Goal: Find specific page/section

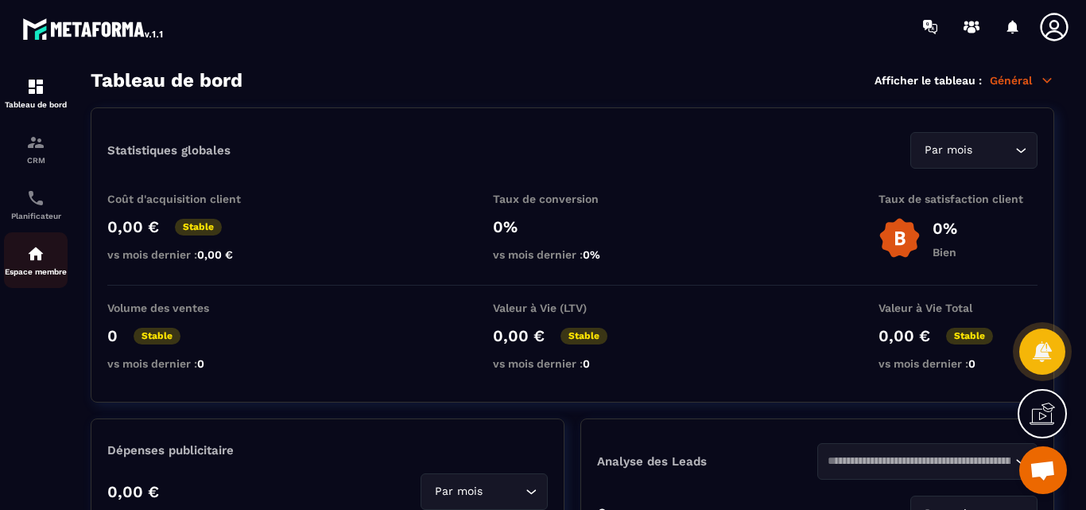
click at [29, 258] on img at bounding box center [35, 253] width 19 height 19
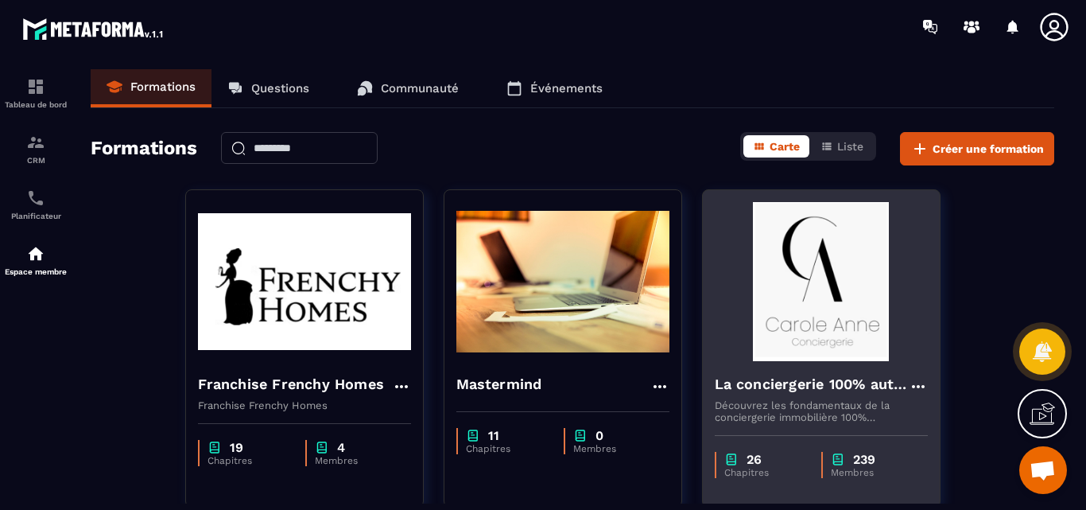
click at [851, 312] on img at bounding box center [821, 281] width 213 height 159
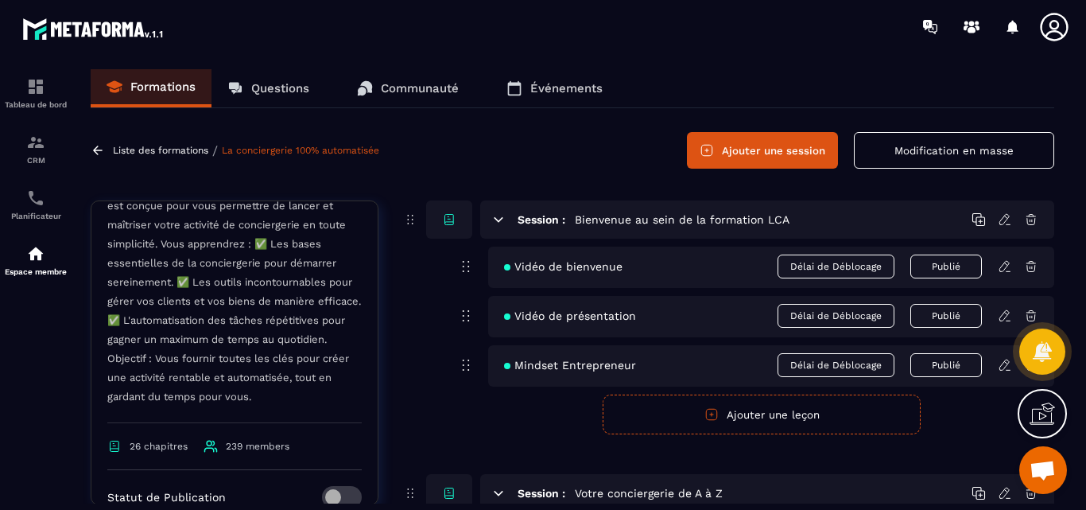
scroll to position [613, 0]
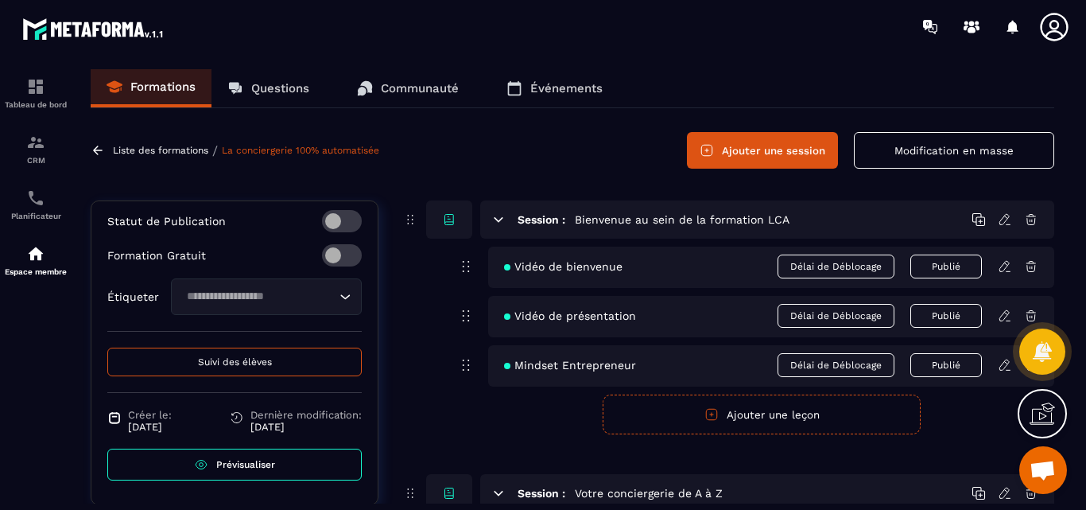
click at [242, 460] on span "Prévisualiser" at bounding box center [245, 464] width 59 height 11
click at [275, 83] on p "Questions" at bounding box center [280, 88] width 58 height 14
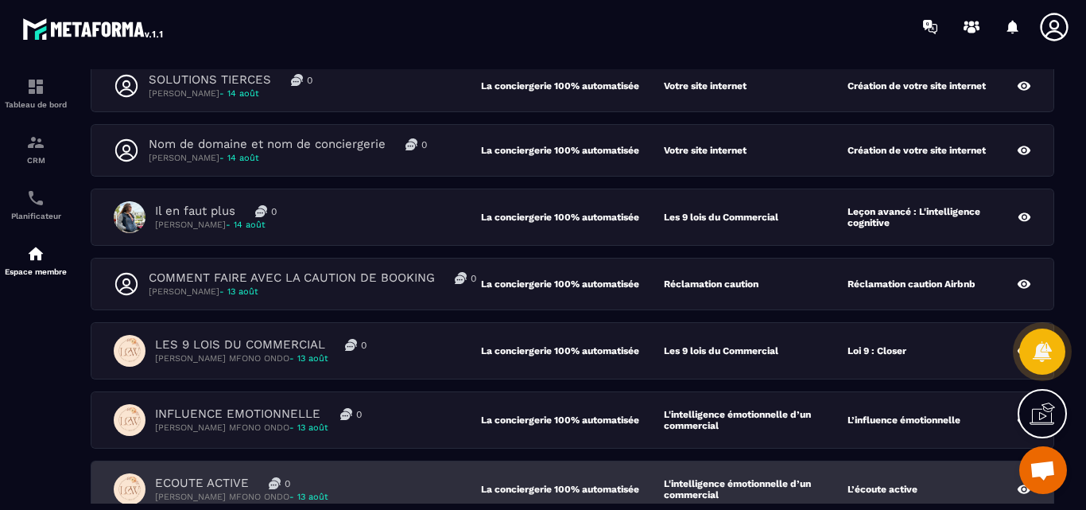
scroll to position [159, 0]
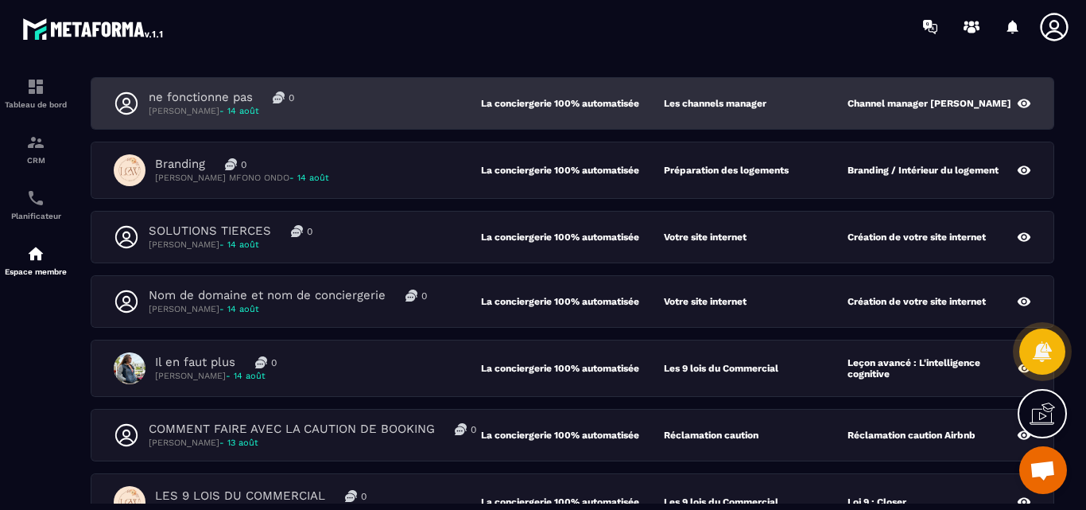
click at [196, 94] on p "ne fonctionne pas" at bounding box center [201, 97] width 104 height 15
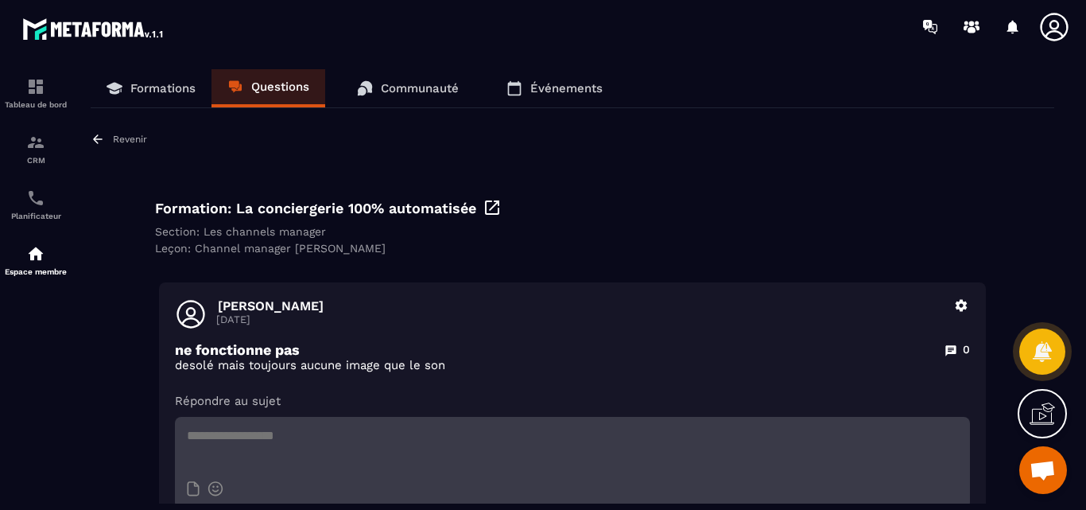
click at [489, 206] on icon at bounding box center [492, 207] width 19 height 19
click at [127, 140] on p "Revenir" at bounding box center [130, 139] width 34 height 11
